Goal: Task Accomplishment & Management: Use online tool/utility

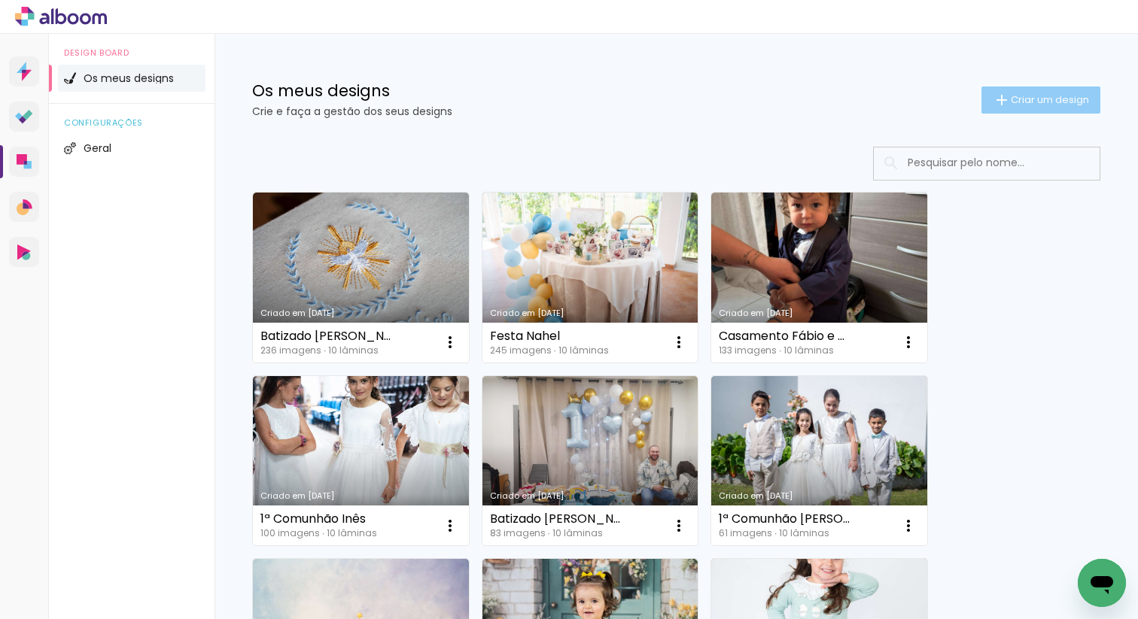
click at [1002, 106] on iron-icon at bounding box center [1002, 100] width 18 height 18
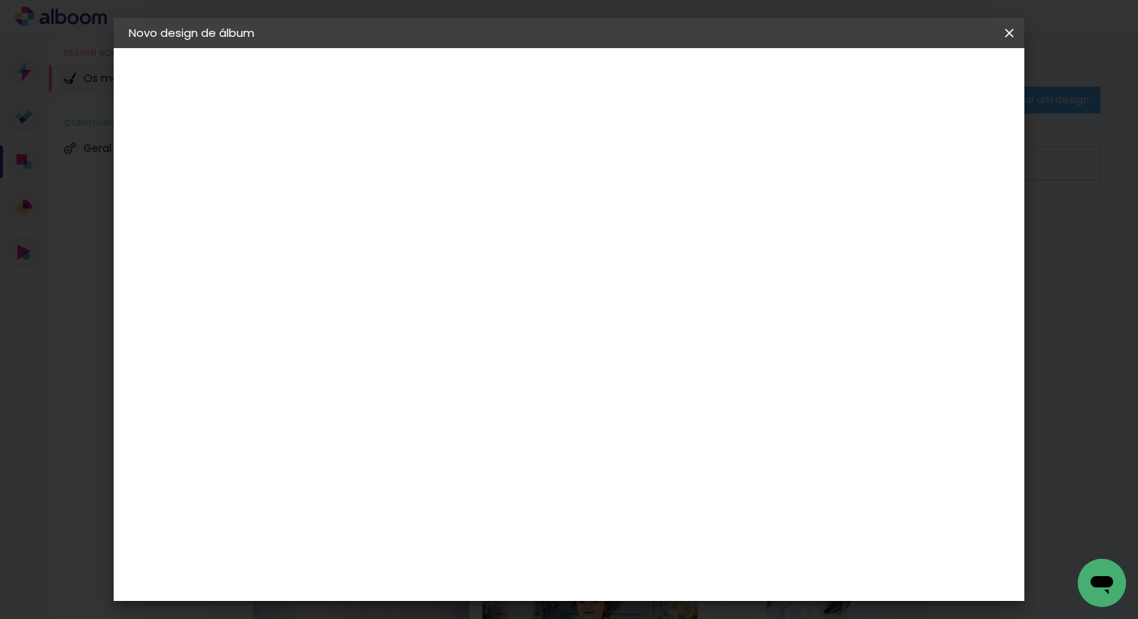
click at [375, 211] on input at bounding box center [375, 201] width 0 height 23
type input "Batizado Inês"
type paper-input "Batizado Inês"
click at [0, 0] on slot "Avançar" at bounding box center [0, 0] width 0 height 0
click at [463, 334] on div "DreambooksPro" at bounding box center [414, 340] width 98 height 12
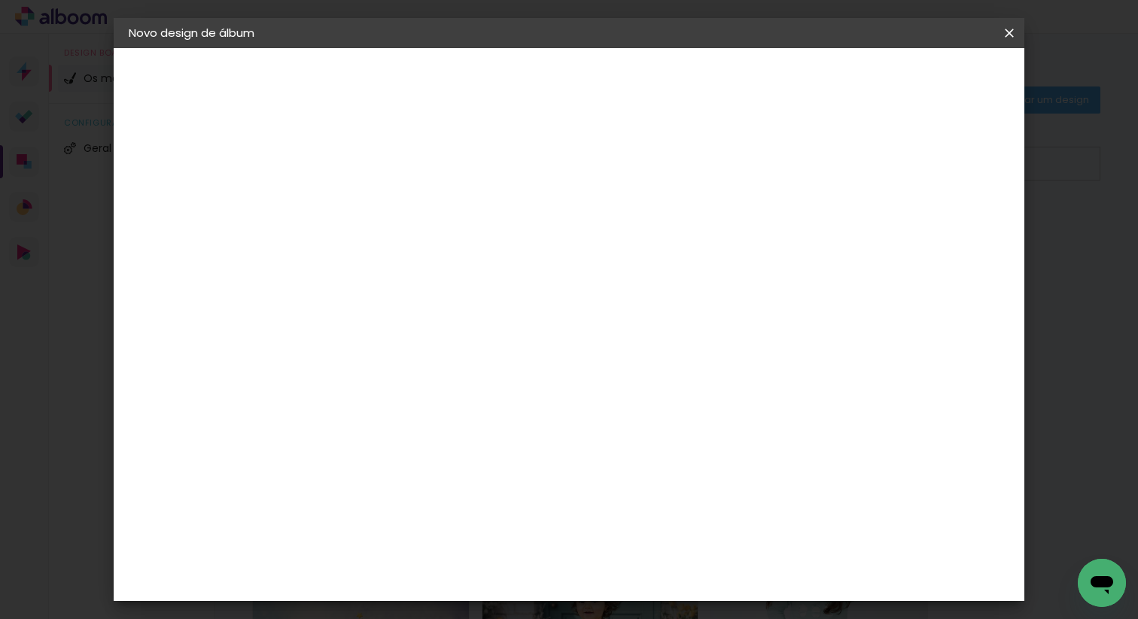
click at [0, 0] on slot "Avançar" at bounding box center [0, 0] width 0 height 0
click at [434, 251] on input "text" at bounding box center [404, 262] width 59 height 23
click at [620, 248] on div at bounding box center [666, 272] width 301 height 90
click at [593, 259] on paper-item "Álbum" at bounding box center [666, 250] width 301 height 30
type input "Álbum"
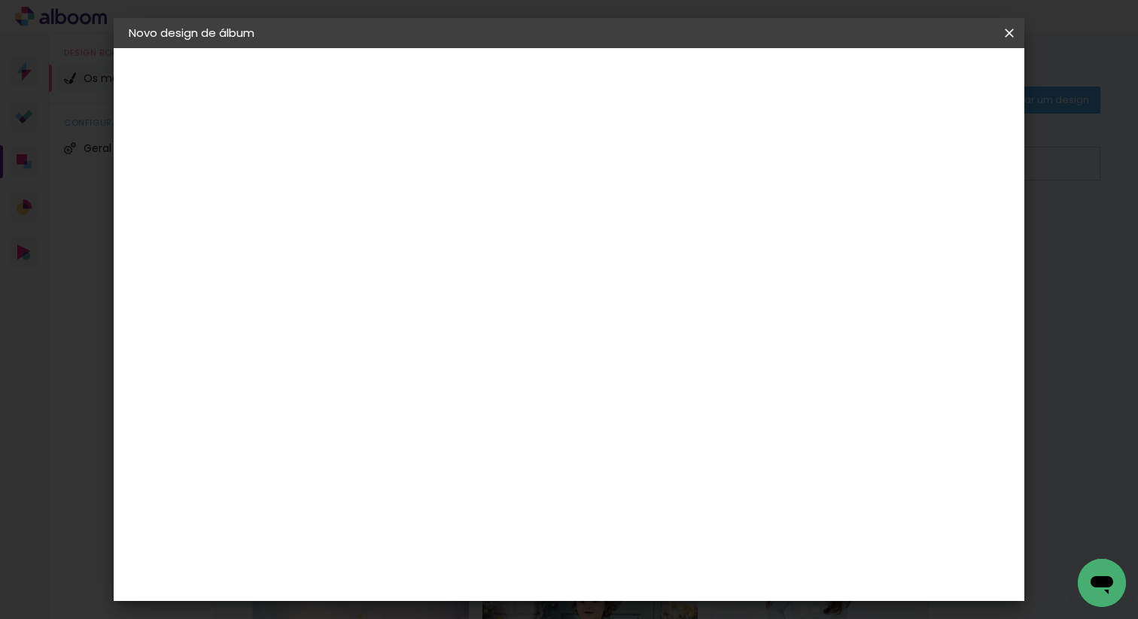
scroll to position [144, 0]
click at [476, 601] on span "30 × 30" at bounding box center [441, 616] width 70 height 31
click at [0, 0] on slot "Avançar" at bounding box center [0, 0] width 0 height 0
click at [941, 91] on paper-button "Iniciar design" at bounding box center [891, 80] width 99 height 26
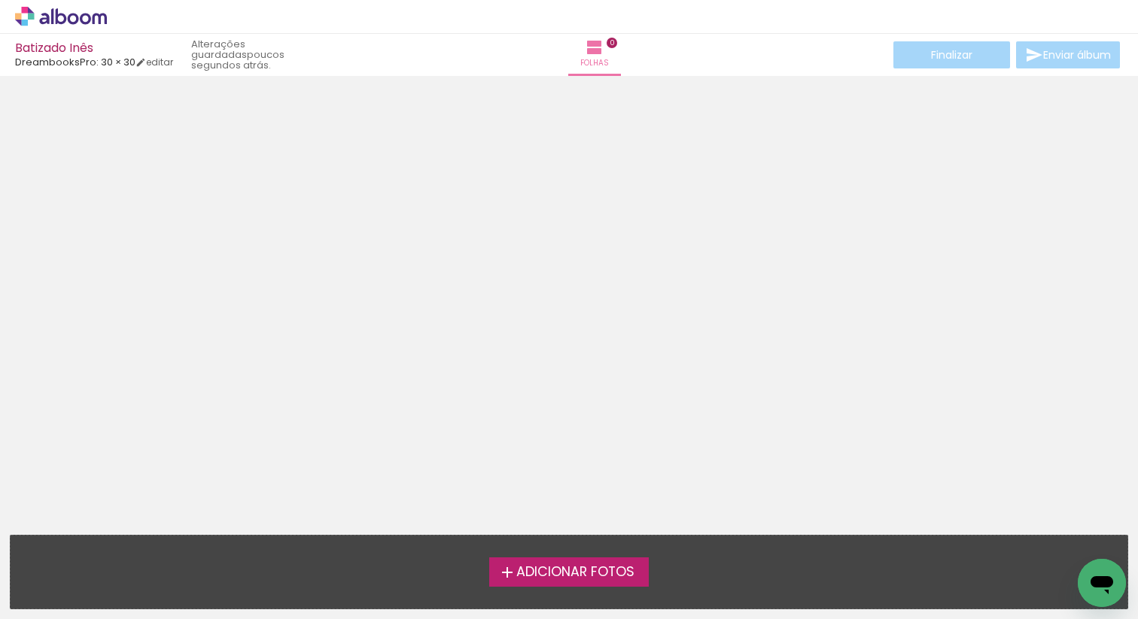
click at [532, 572] on span "Adicionar Fotos" at bounding box center [575, 573] width 118 height 14
click at [0, 0] on input "file" at bounding box center [0, 0] width 0 height 0
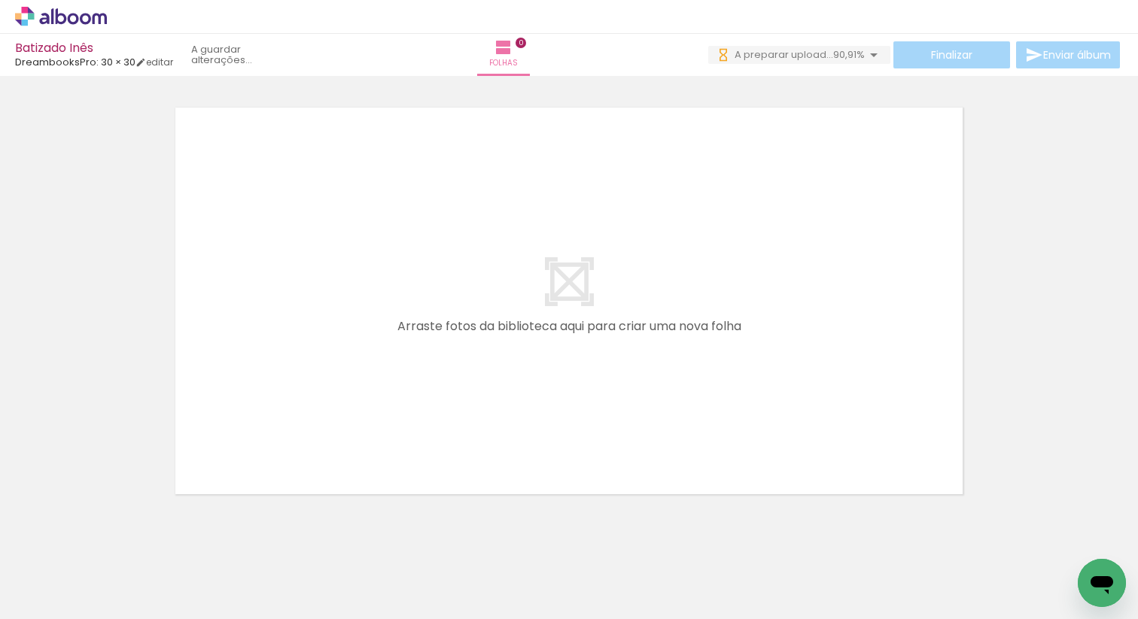
click at [810, 50] on span "A preparar upload..." at bounding box center [784, 54] width 99 height 14
click at [861, 143] on paper-button "Pesquisar arquivos interrompidos" at bounding box center [838, 146] width 73 height 33
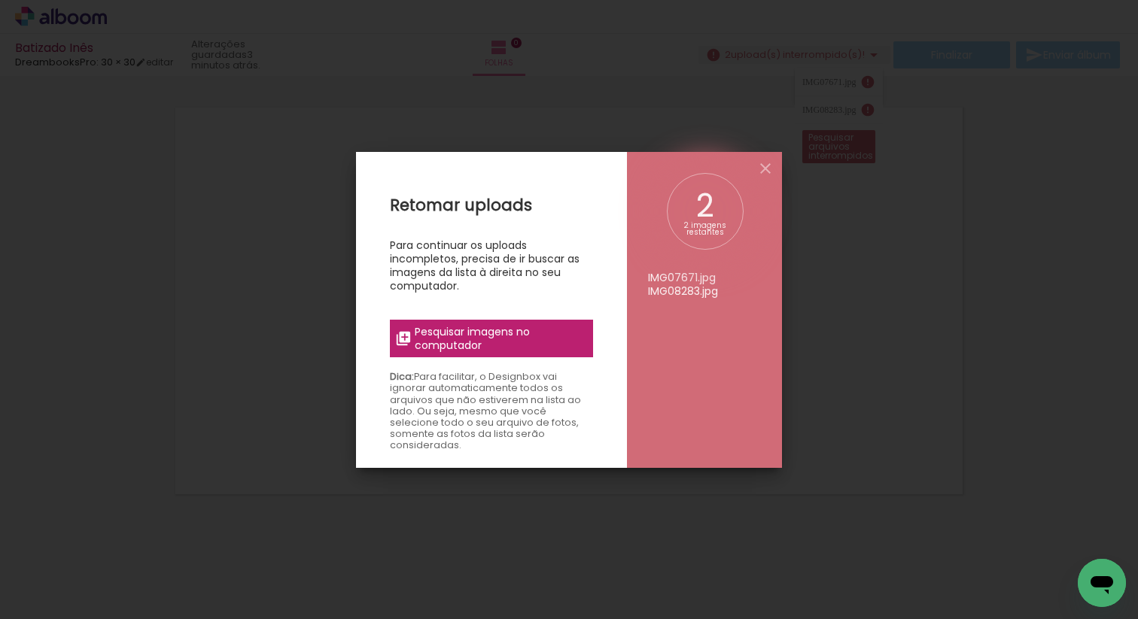
click at [540, 336] on span "Pesquisar imagens no computador" at bounding box center [499, 338] width 169 height 27
click at [0, 0] on input "file" at bounding box center [0, 0] width 0 height 0
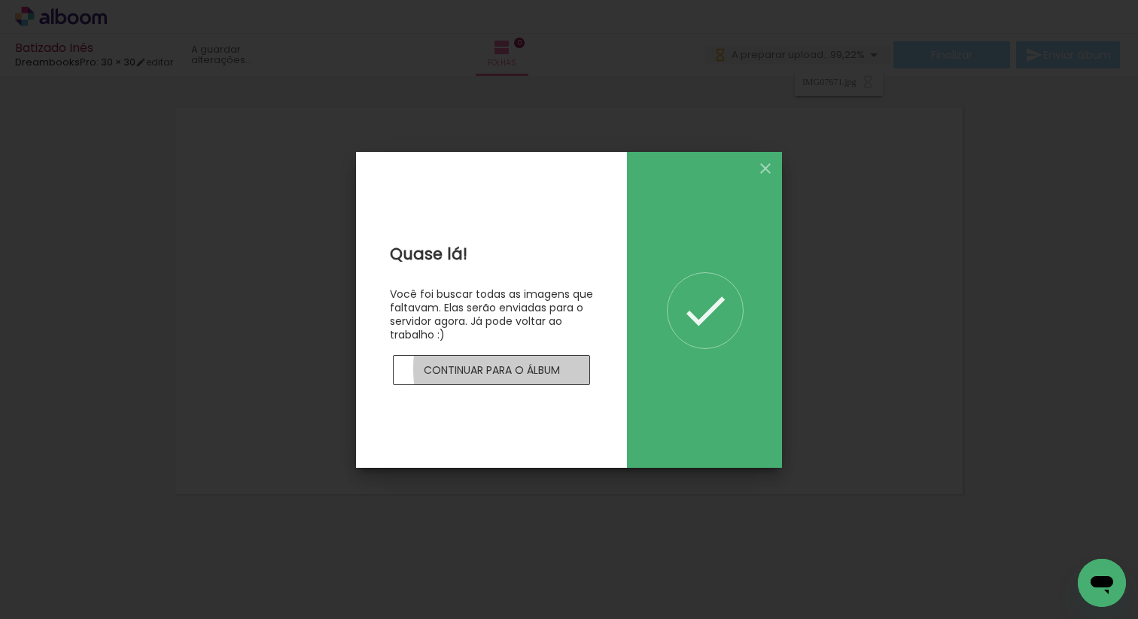
click at [0, 0] on slot "Continuar para o álbum" at bounding box center [0, 0] width 0 height 0
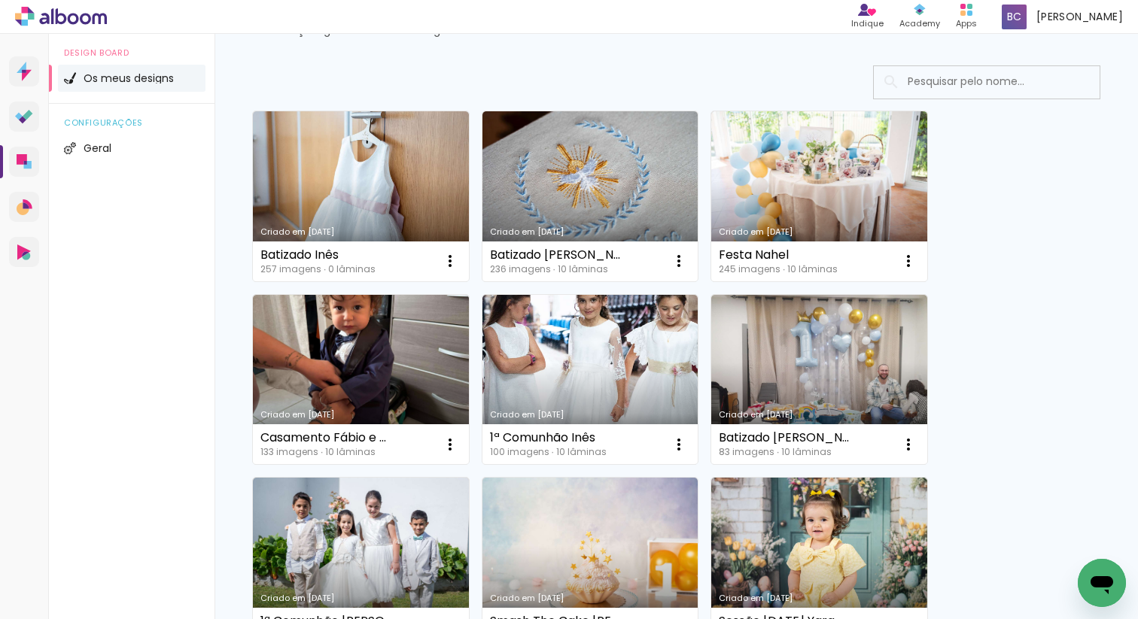
scroll to position [57, 0]
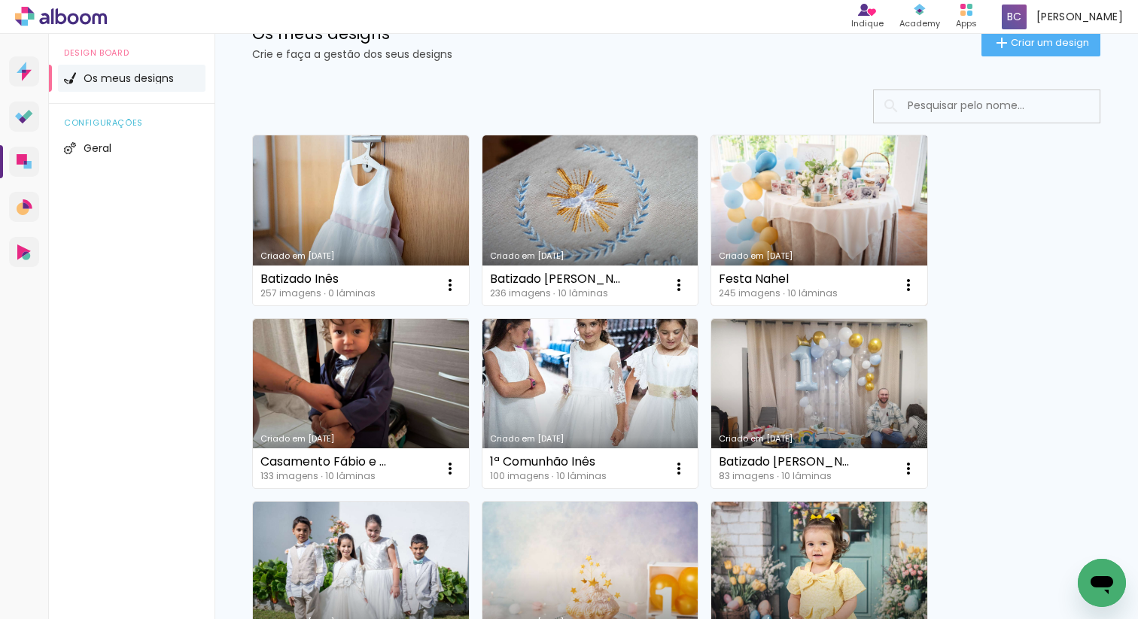
click at [828, 205] on link "Criado em [DATE]" at bounding box center [819, 220] width 216 height 170
